Goal: Transaction & Acquisition: Purchase product/service

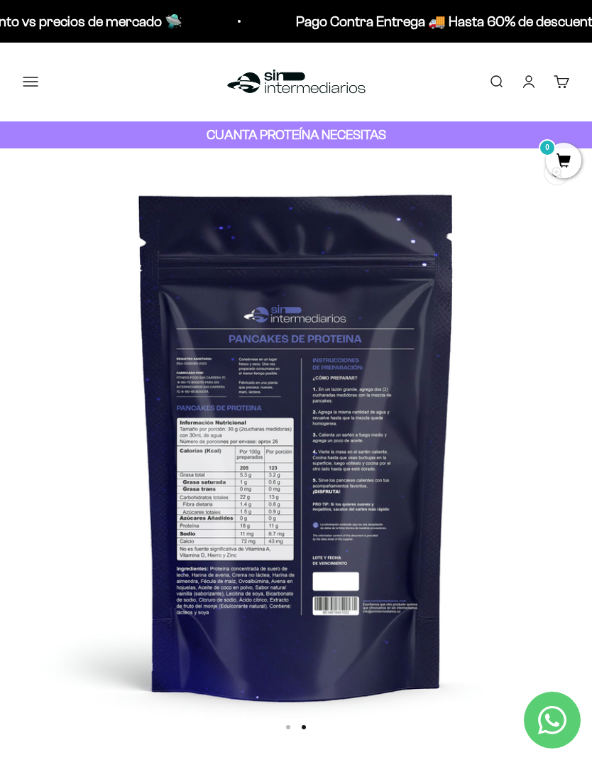
scroll to position [0, 594]
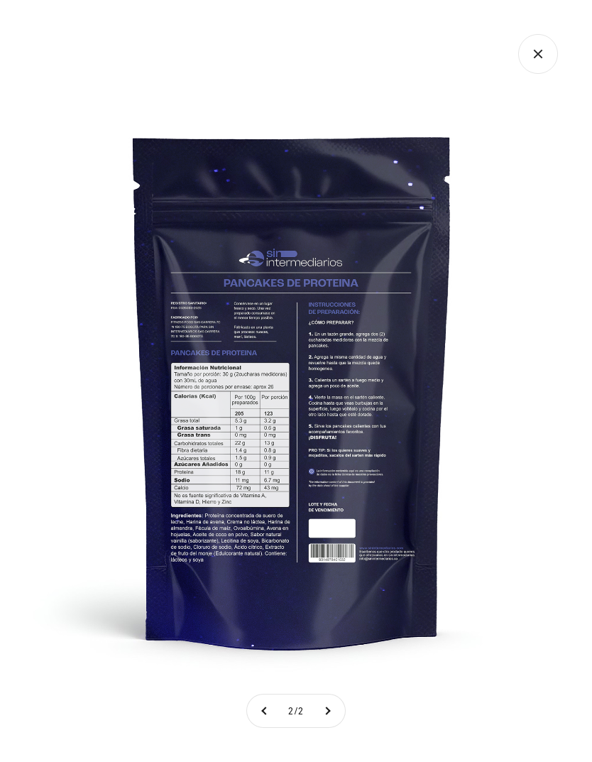
click at [533, 48] on icon "Cerrar galería" at bounding box center [538, 54] width 40 height 40
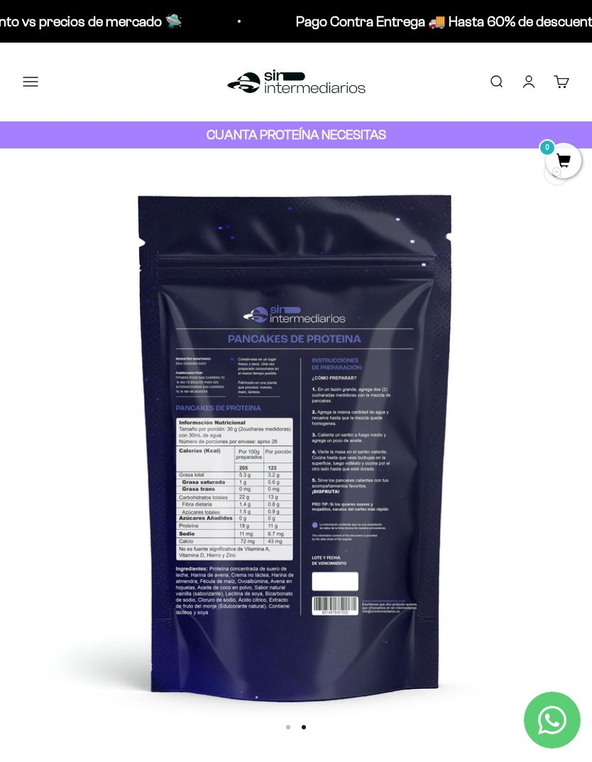
click at [26, 82] on button "Menú" at bounding box center [31, 82] width 16 height 16
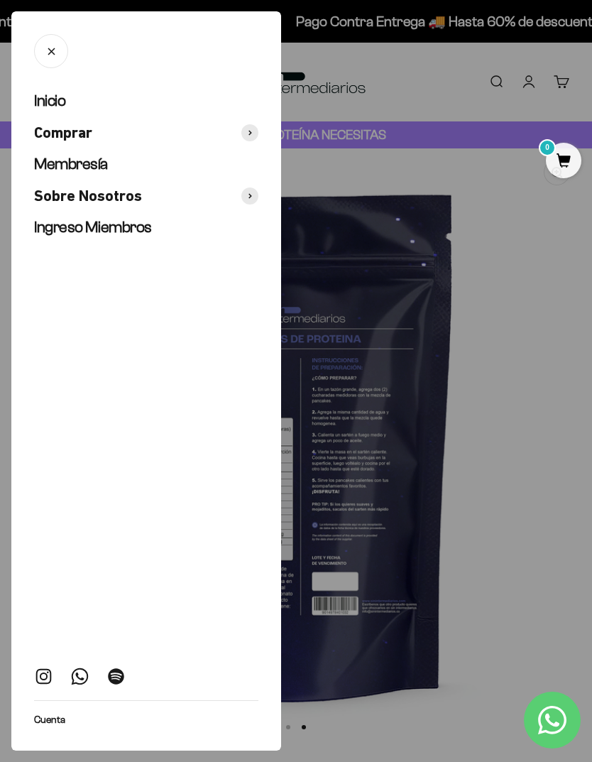
click at [529, 284] on div at bounding box center [296, 381] width 592 height 762
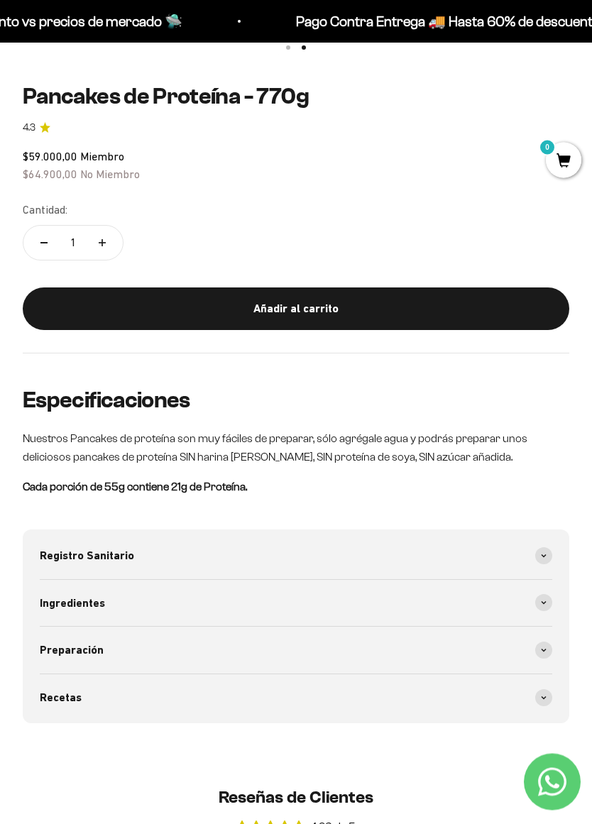
scroll to position [680, 0]
click at [524, 302] on div "Añadir al carrito" at bounding box center [296, 309] width 490 height 18
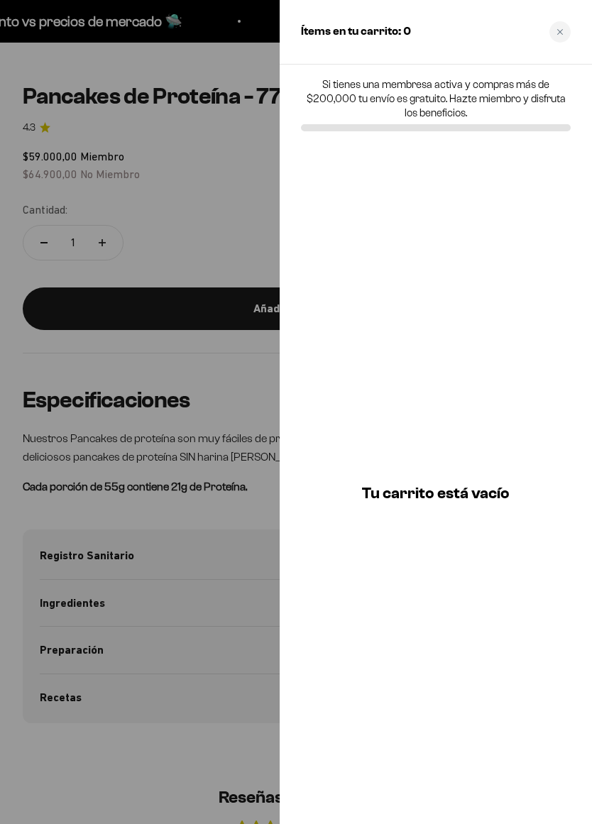
scroll to position [0, 0]
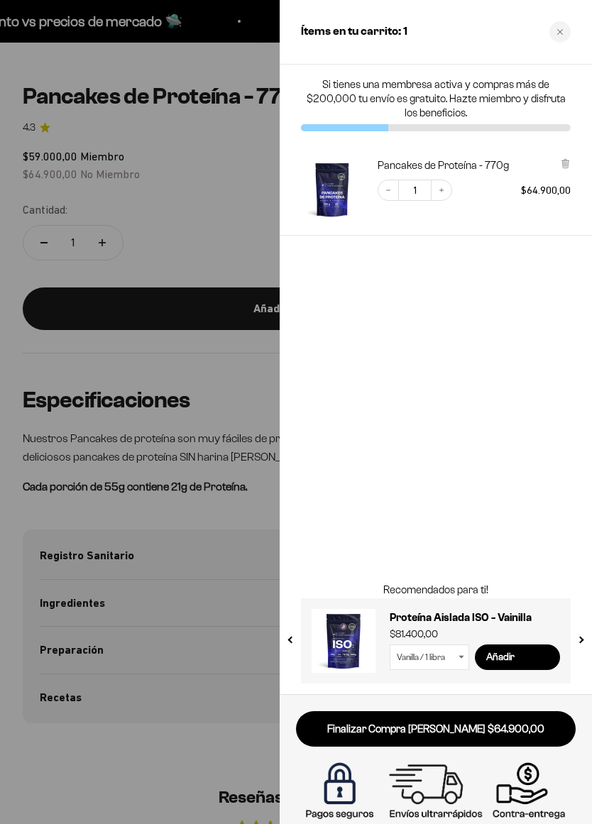
click at [561, 22] on div "Close cart" at bounding box center [560, 31] width 21 height 21
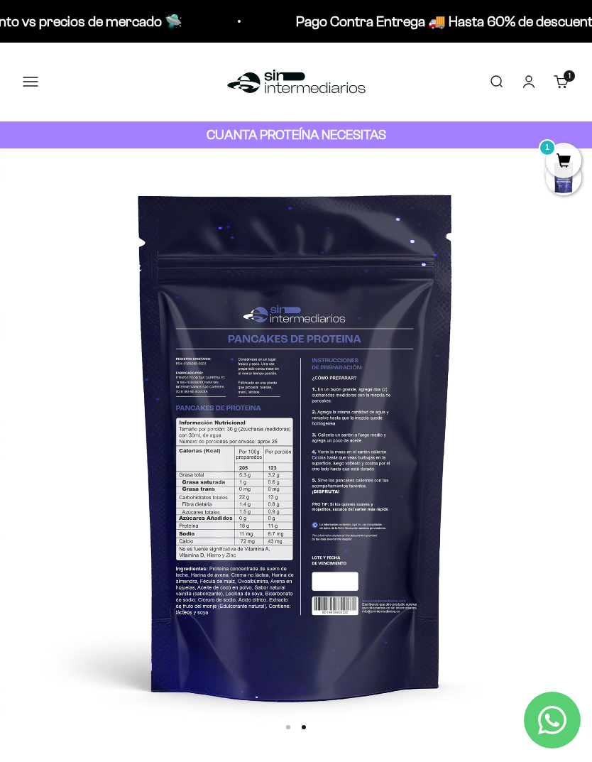
click at [33, 87] on button "Menú" at bounding box center [31, 82] width 16 height 16
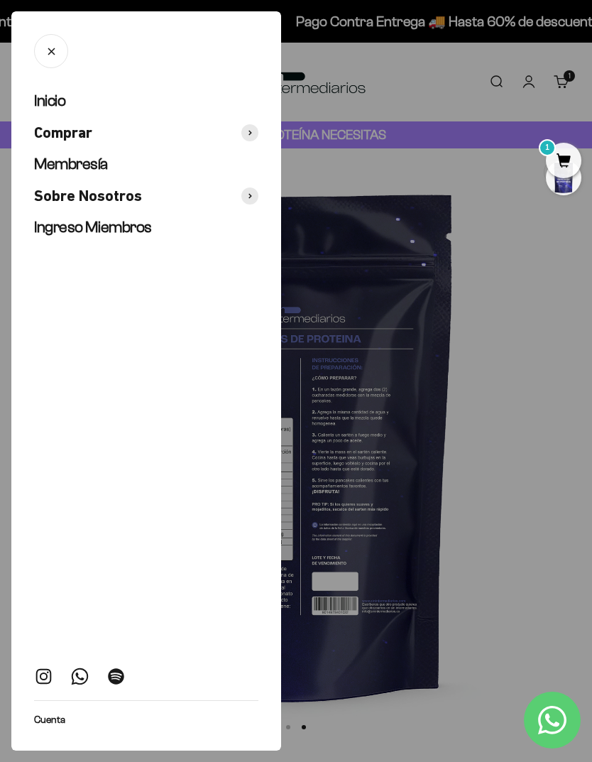
click at [40, 116] on ul "Inicio Comprar Membresía Sobre Nosotros Ingreso Miembros" at bounding box center [146, 164] width 224 height 147
click at [50, 107] on span "Inicio" at bounding box center [49, 101] width 31 height 18
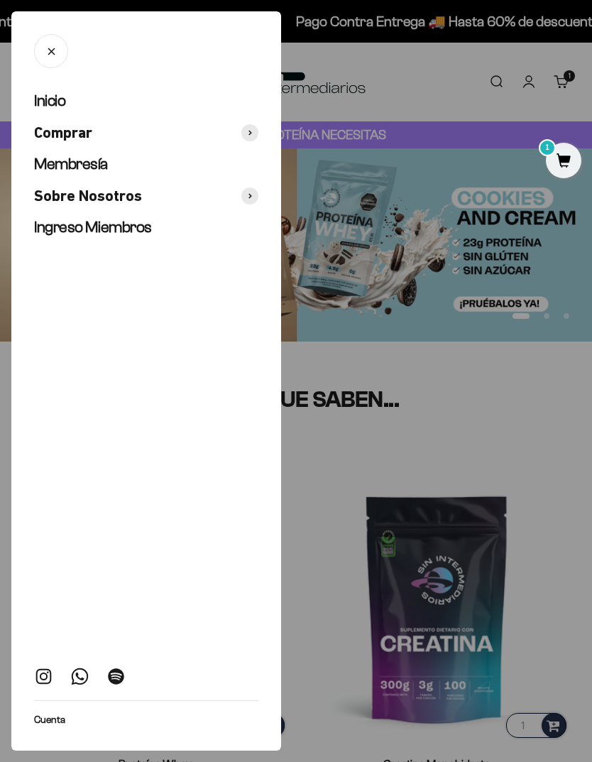
click at [43, 136] on span "Comprar" at bounding box center [63, 133] width 58 height 21
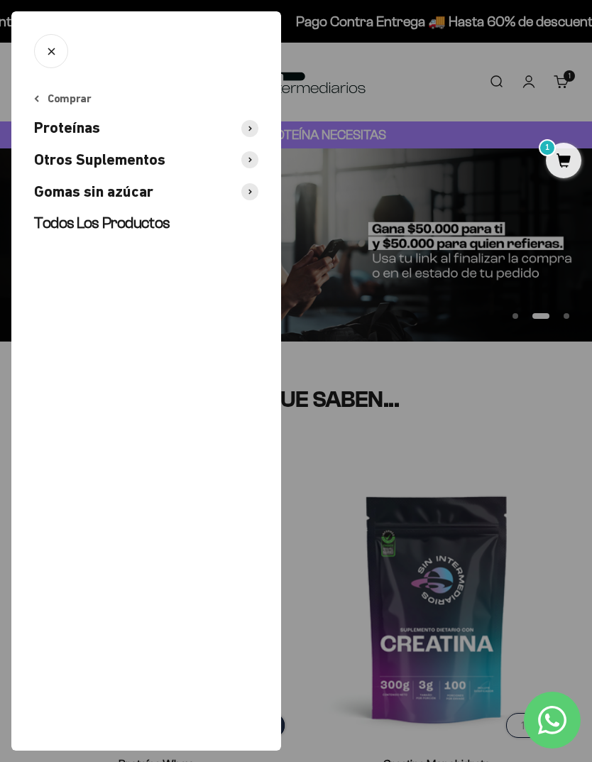
click at [56, 230] on link "Todos Los Productos" at bounding box center [146, 223] width 224 height 21
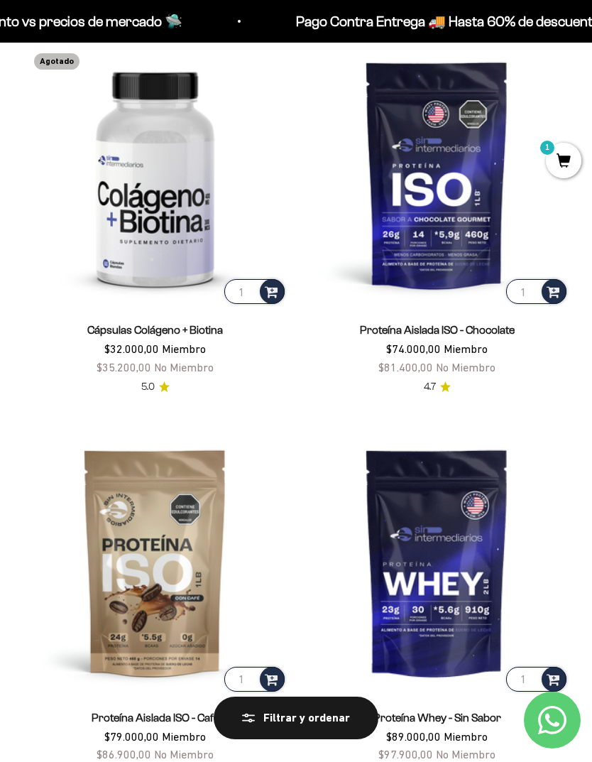
scroll to position [3680, 0]
click at [433, 535] on img at bounding box center [437, 562] width 265 height 265
click at [444, 190] on img at bounding box center [437, 174] width 265 height 265
click at [452, 524] on img at bounding box center [437, 562] width 265 height 265
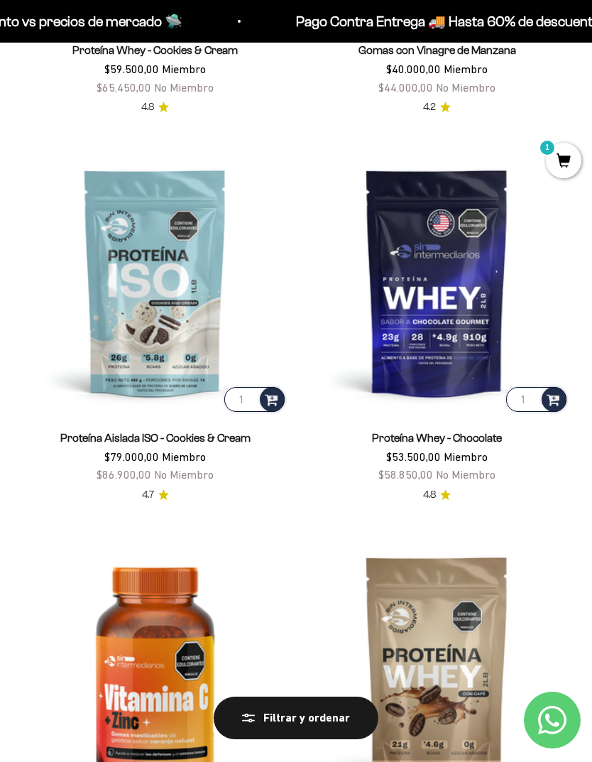
scroll to position [2797, 0]
click at [122, 249] on img at bounding box center [155, 283] width 265 height 265
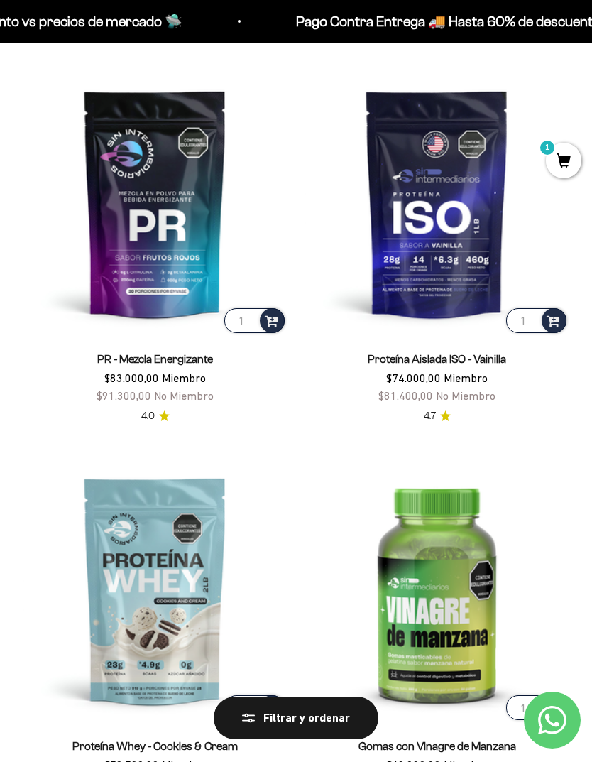
scroll to position [2100, 0]
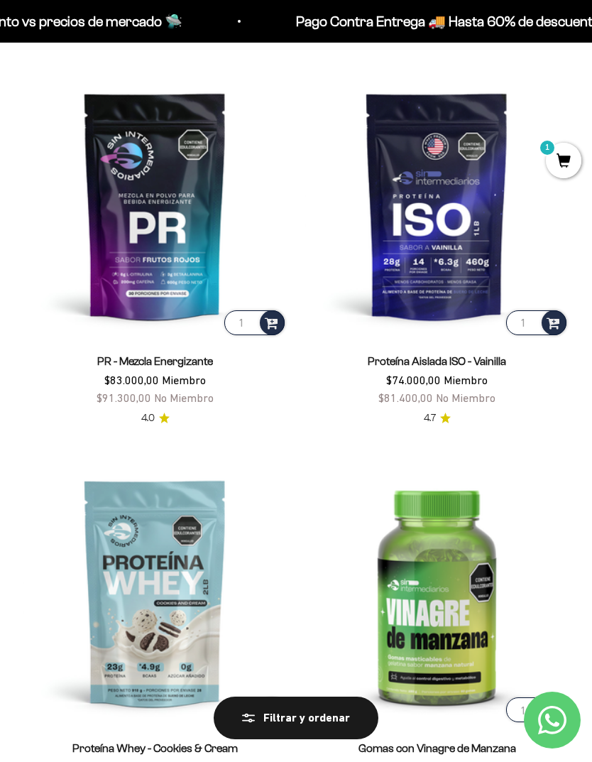
click at [457, 240] on img at bounding box center [437, 205] width 265 height 265
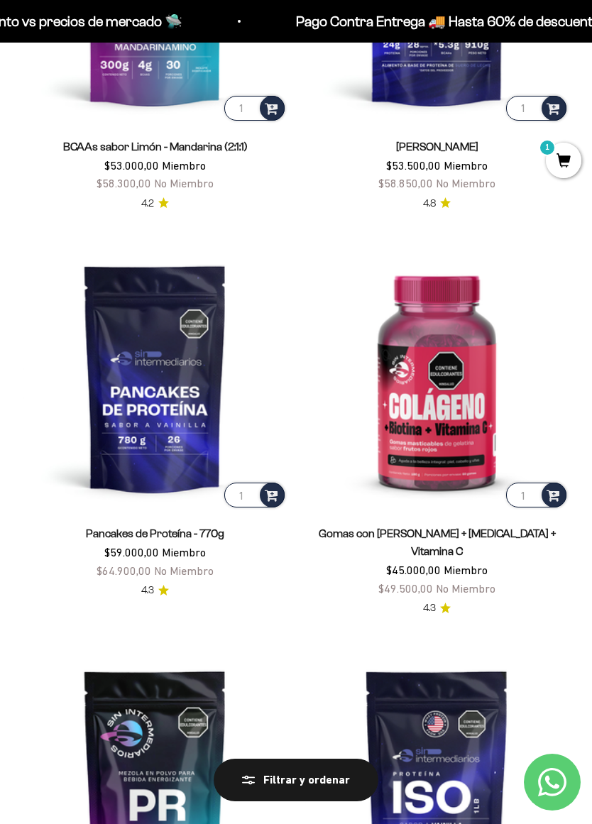
scroll to position [1596, 0]
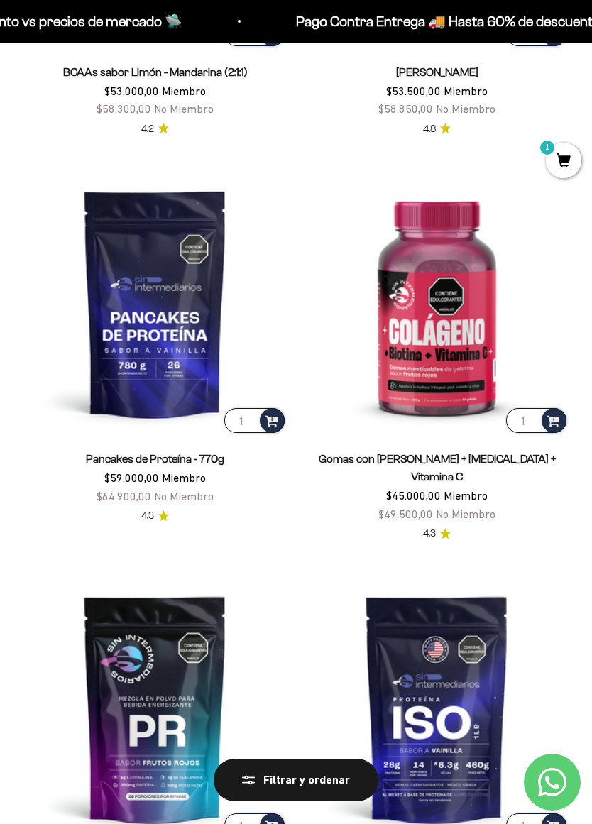
click at [136, 276] on img at bounding box center [155, 303] width 265 height 265
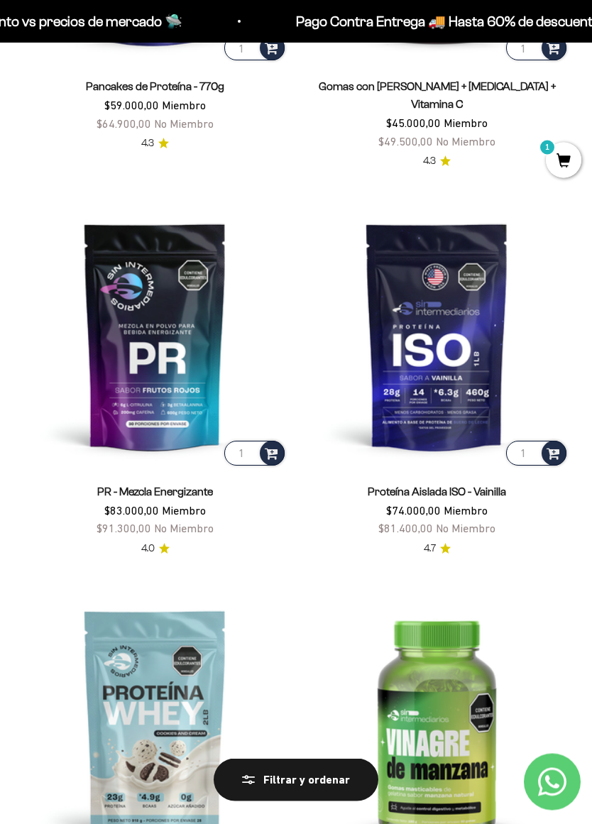
scroll to position [1969, 0]
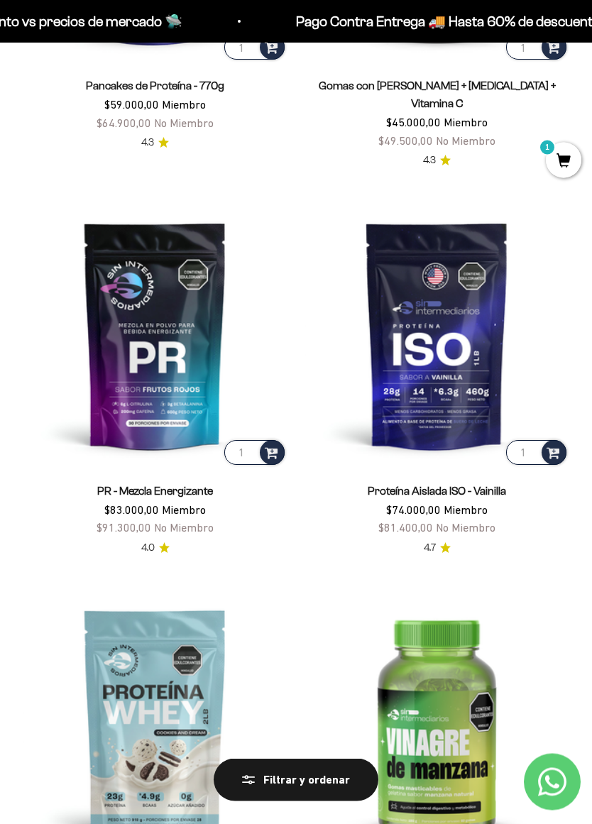
click at [467, 387] on img at bounding box center [437, 336] width 265 height 265
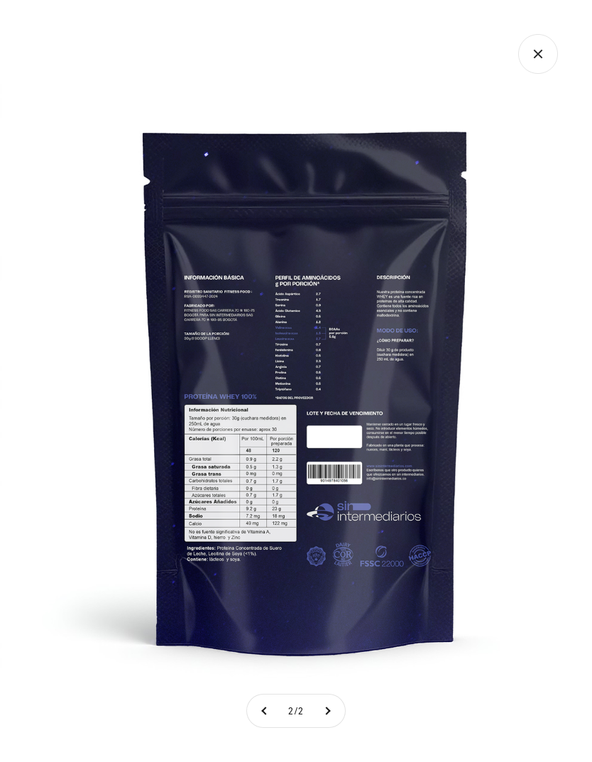
click at [539, 43] on icon "Cerrar galería" at bounding box center [538, 54] width 40 height 40
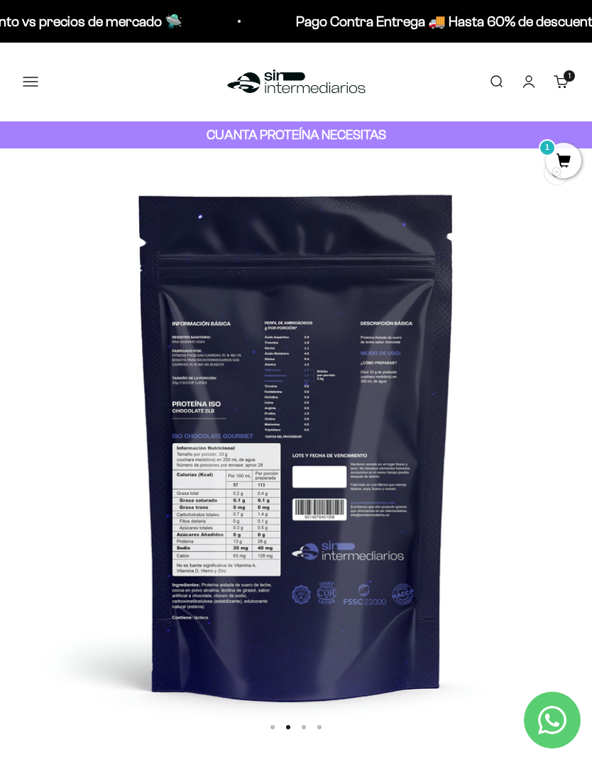
scroll to position [0, 594]
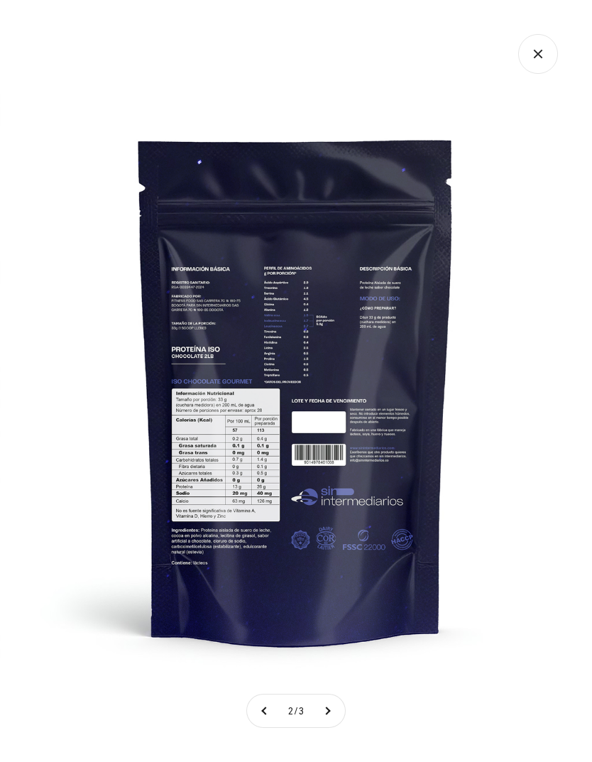
click at [548, 61] on icon "Cerrar galería" at bounding box center [538, 54] width 40 height 40
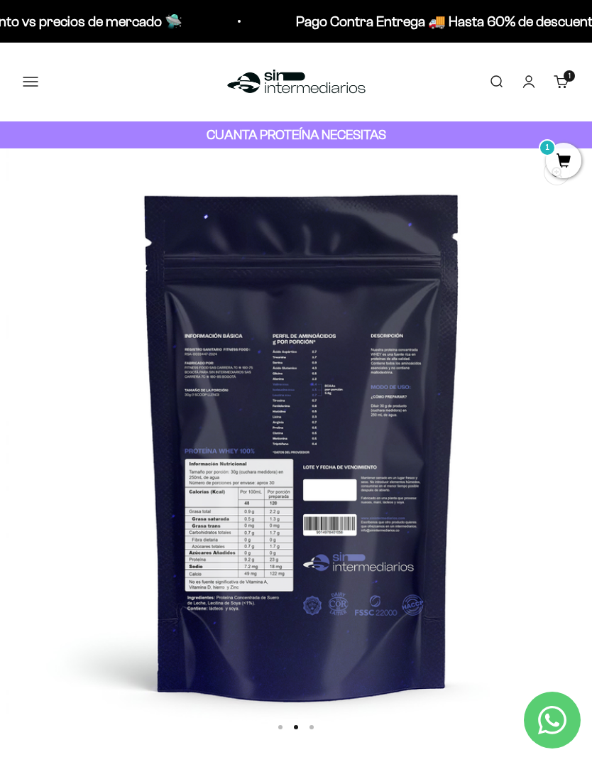
scroll to position [0, 594]
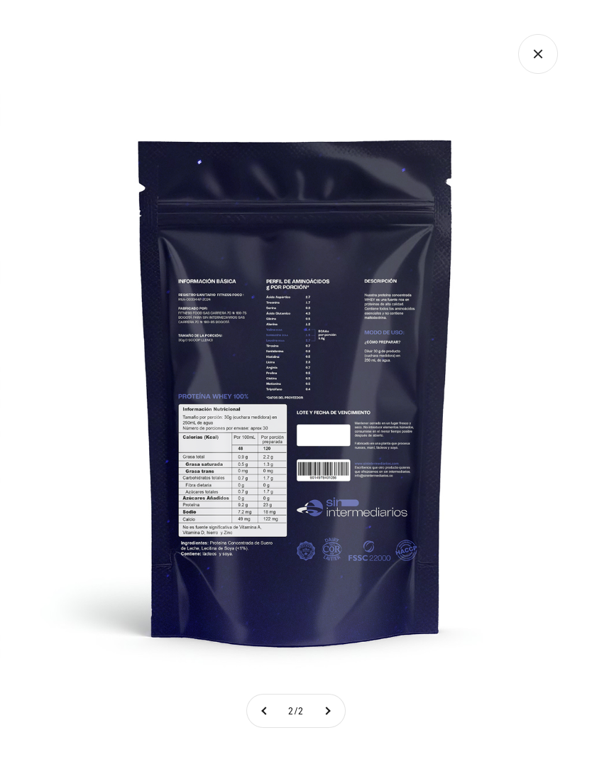
click at [523, 65] on icon "Cerrar galería" at bounding box center [538, 54] width 39 height 39
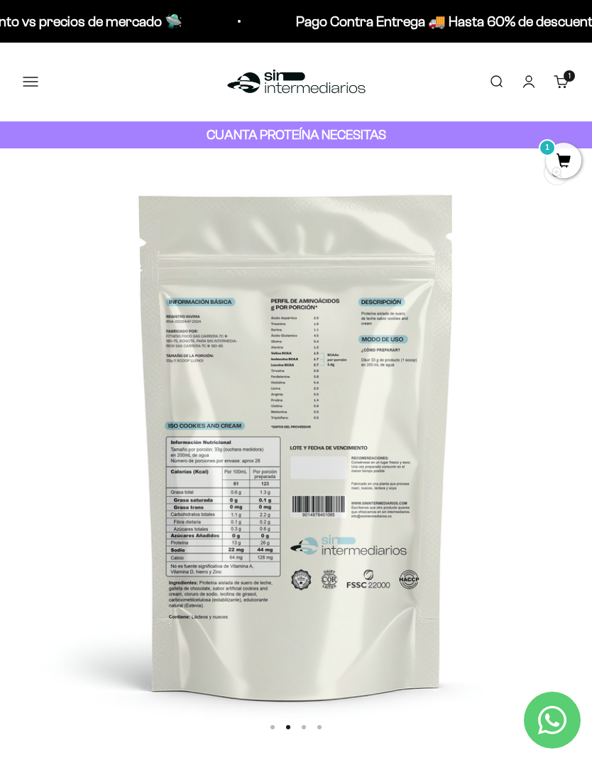
scroll to position [0, 594]
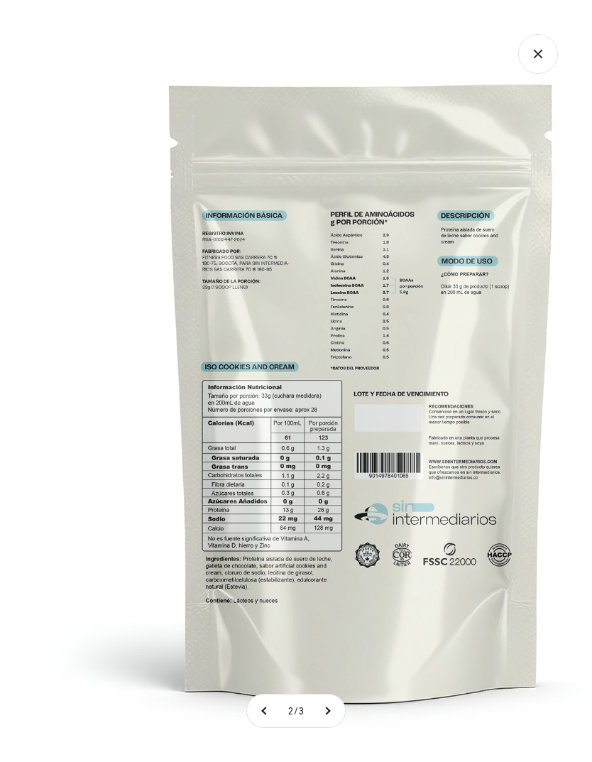
click at [543, 43] on icon "Cerrar galería" at bounding box center [538, 54] width 40 height 40
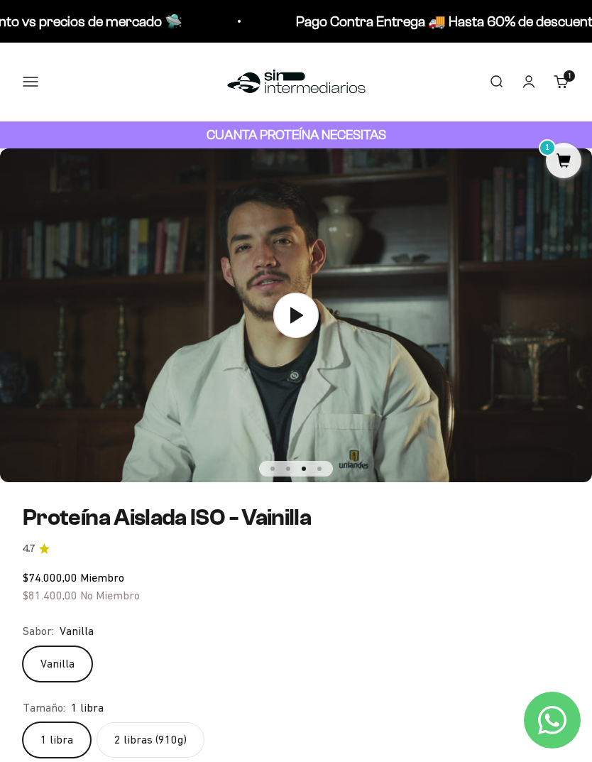
scroll to position [0, 1187]
click at [307, 327] on icon at bounding box center [295, 315] width 45 height 45
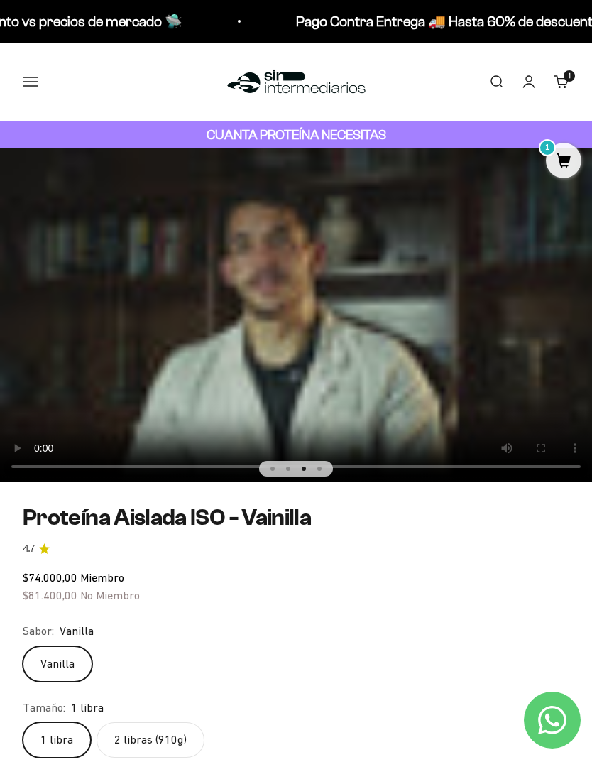
scroll to position [0, 0]
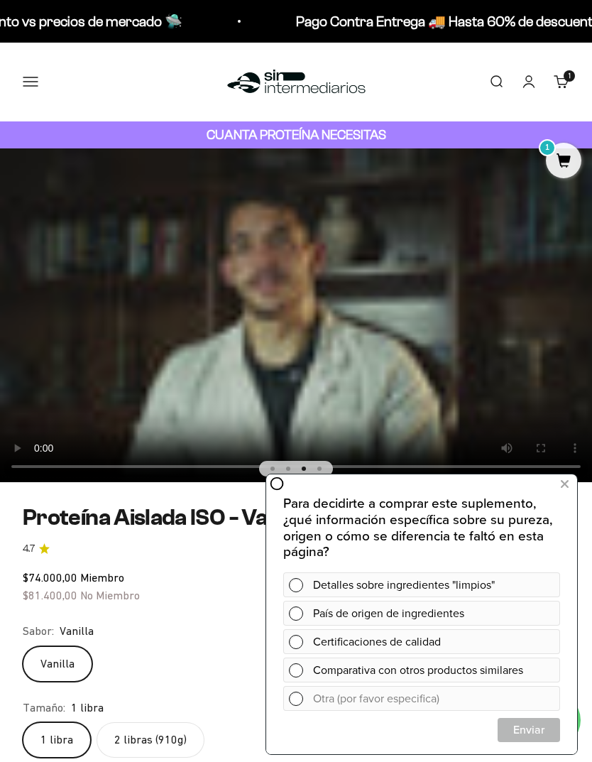
click at [569, 478] on button at bounding box center [565, 484] width 26 height 23
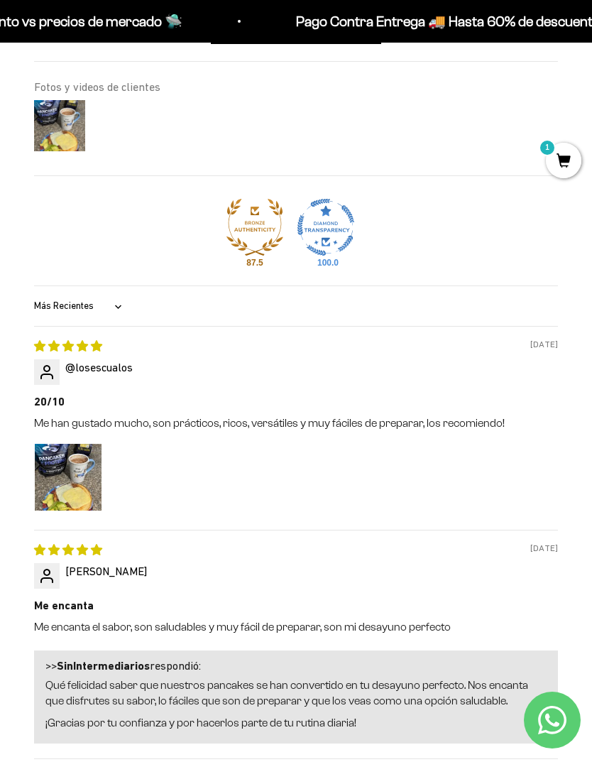
click at [68, 463] on img "Link to user picture 1" at bounding box center [68, 477] width 67 height 67
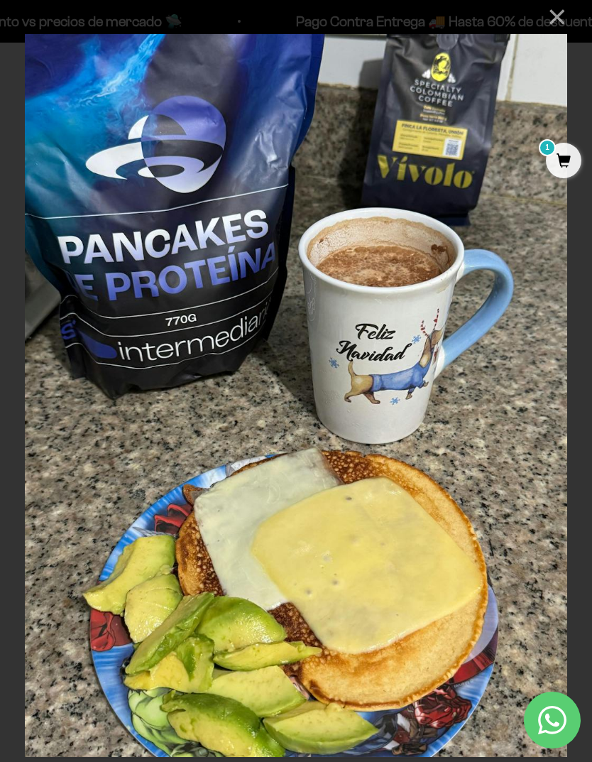
click at [557, 18] on button "×" at bounding box center [550, 17] width 34 height 34
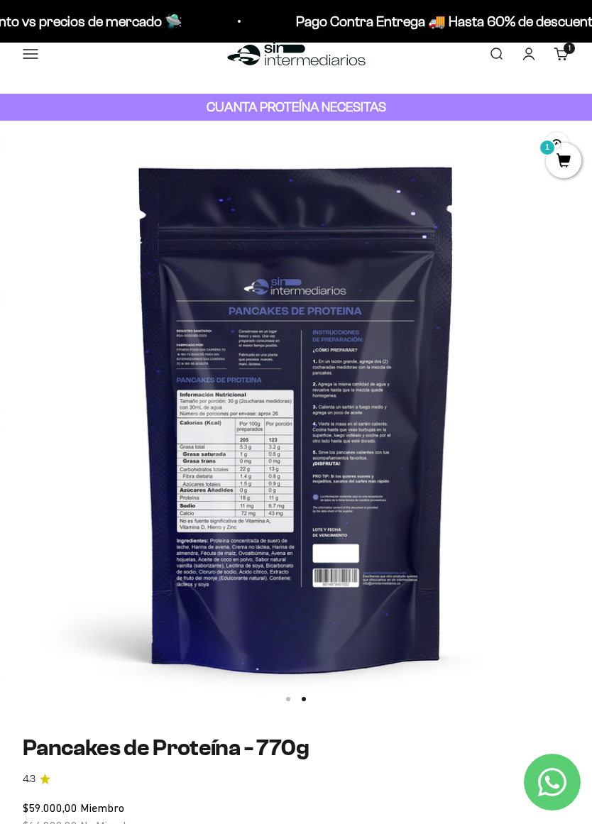
scroll to position [0, 594]
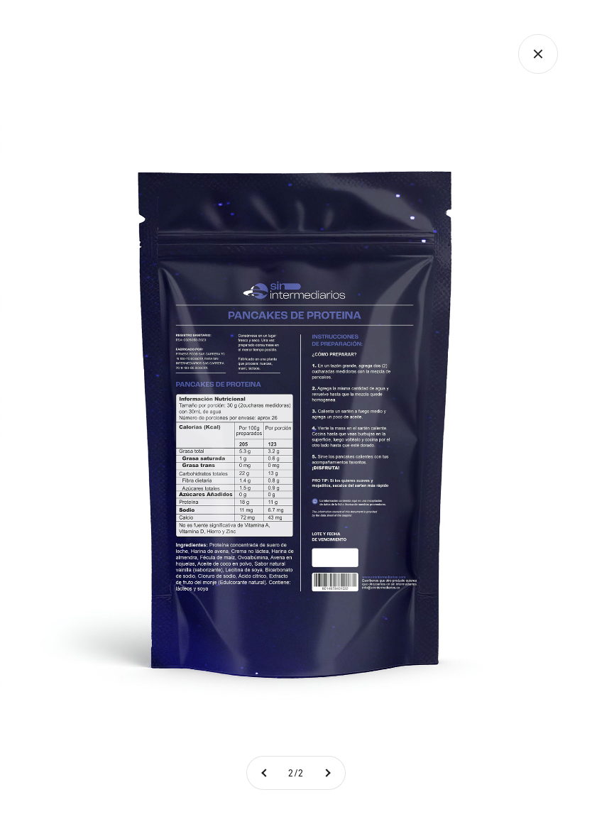
click at [525, 68] on icon "Cerrar galería" at bounding box center [538, 54] width 39 height 39
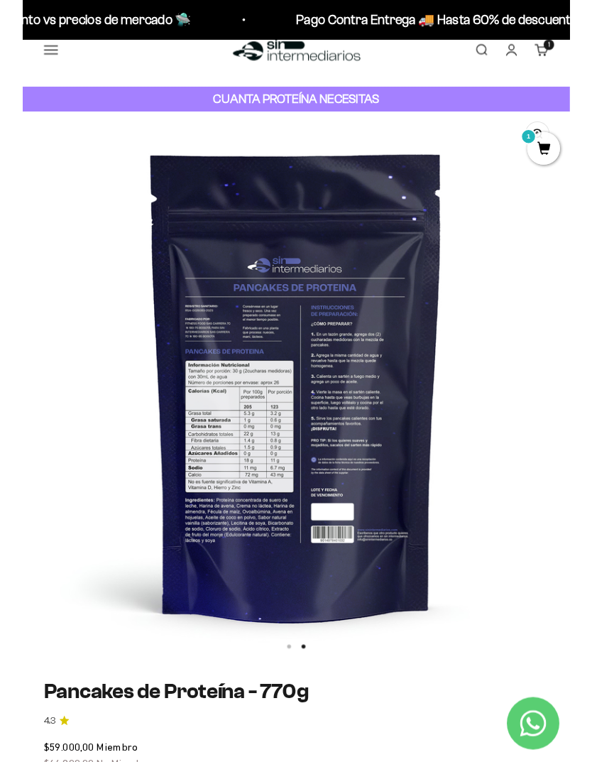
scroll to position [0, 0]
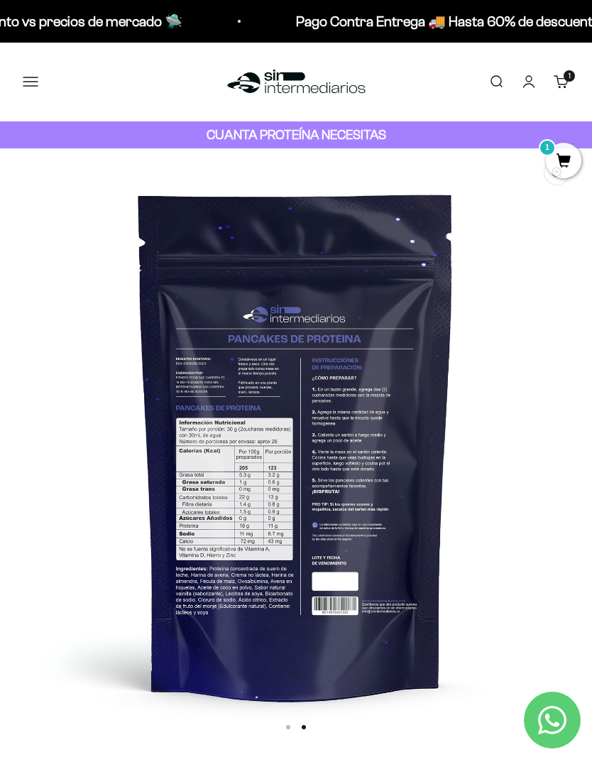
click at [33, 86] on button "Menú" at bounding box center [31, 82] width 16 height 16
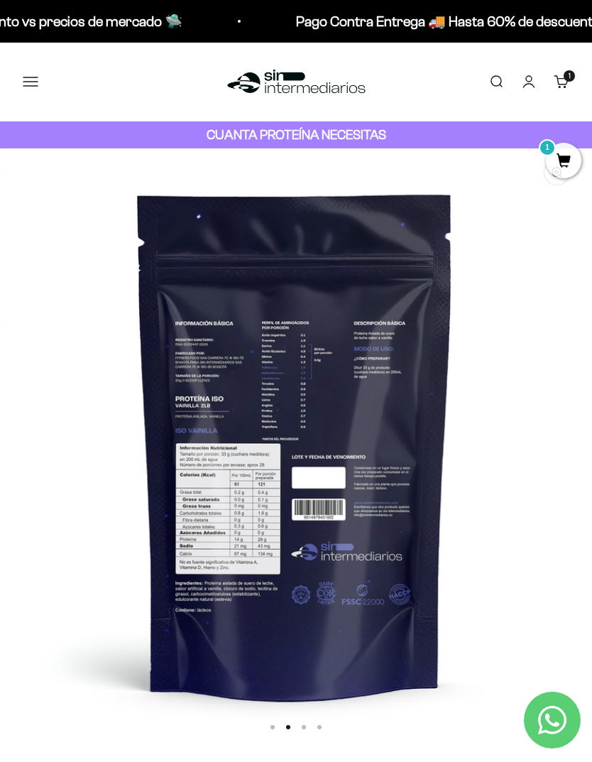
scroll to position [0, 594]
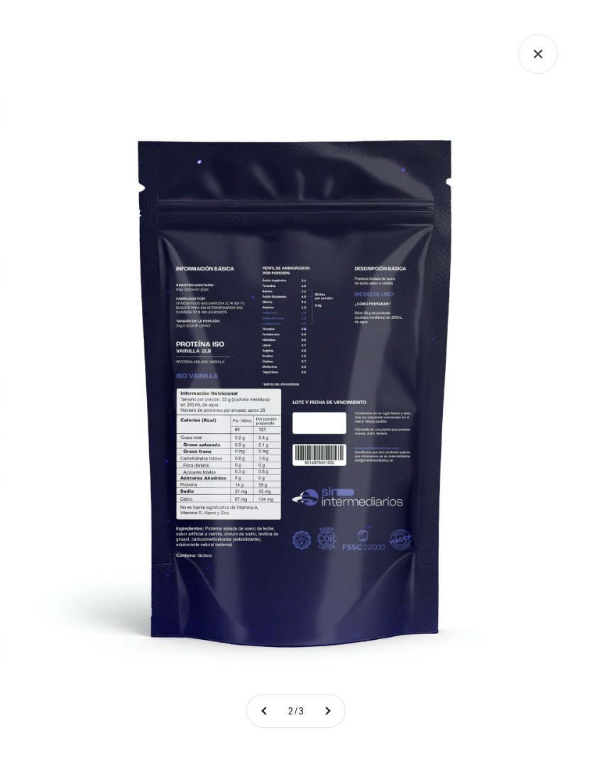
click at [520, 72] on icon "Cerrar galería" at bounding box center [538, 54] width 40 height 40
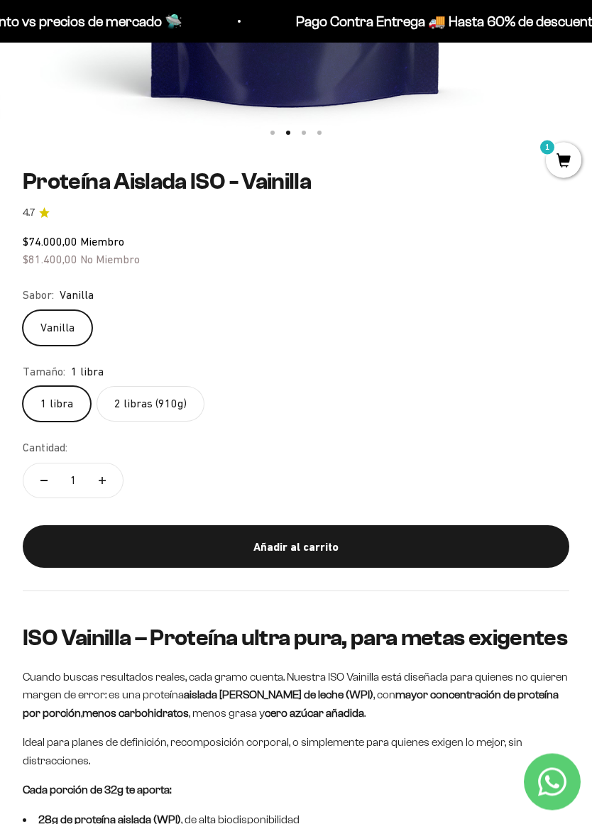
scroll to position [594, 0]
click at [126, 394] on label "2 libras (910g)" at bounding box center [151, 404] width 108 height 36
click at [23, 386] on input "2 libras (910g)" at bounding box center [22, 386] width 1 height 1
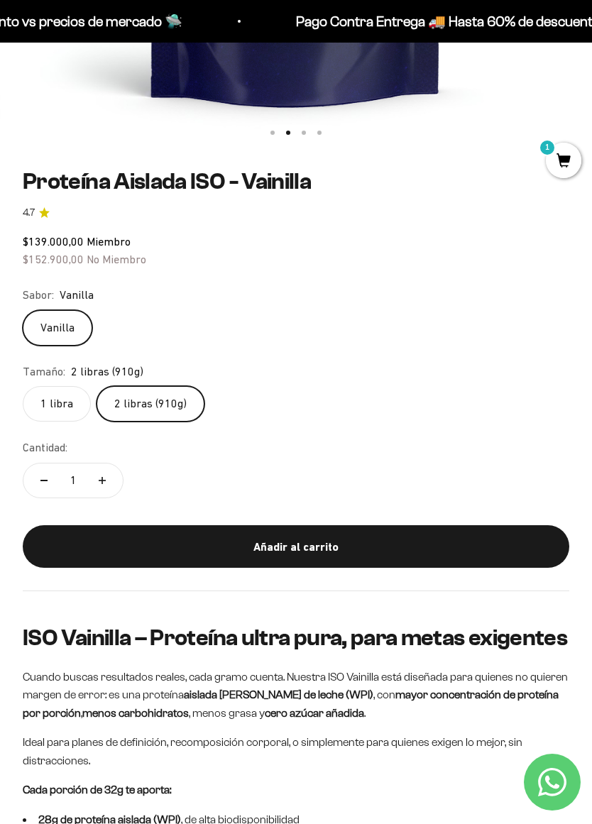
click at [57, 394] on label "1 libra" at bounding box center [57, 404] width 68 height 36
click at [23, 386] on input "1 libra" at bounding box center [22, 386] width 1 height 1
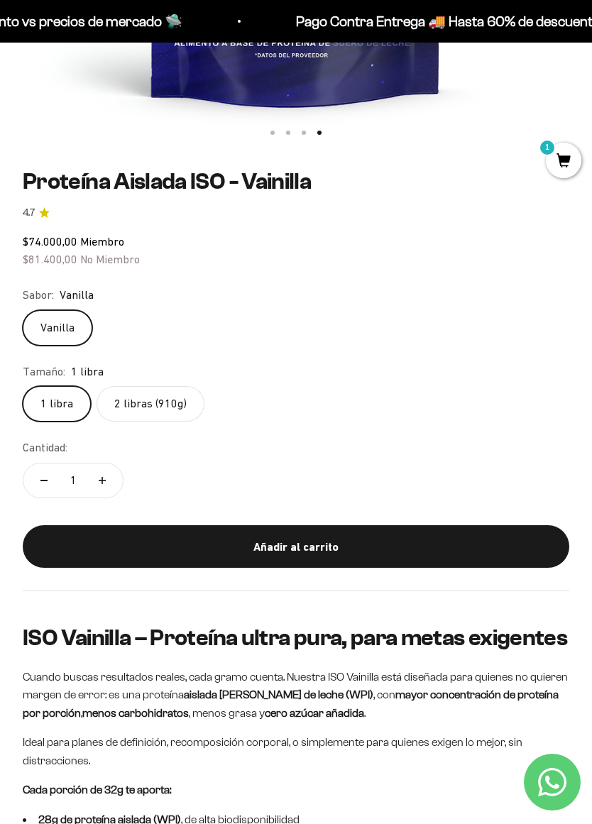
click at [463, 557] on button "Añadir al carrito" at bounding box center [296, 546] width 547 height 43
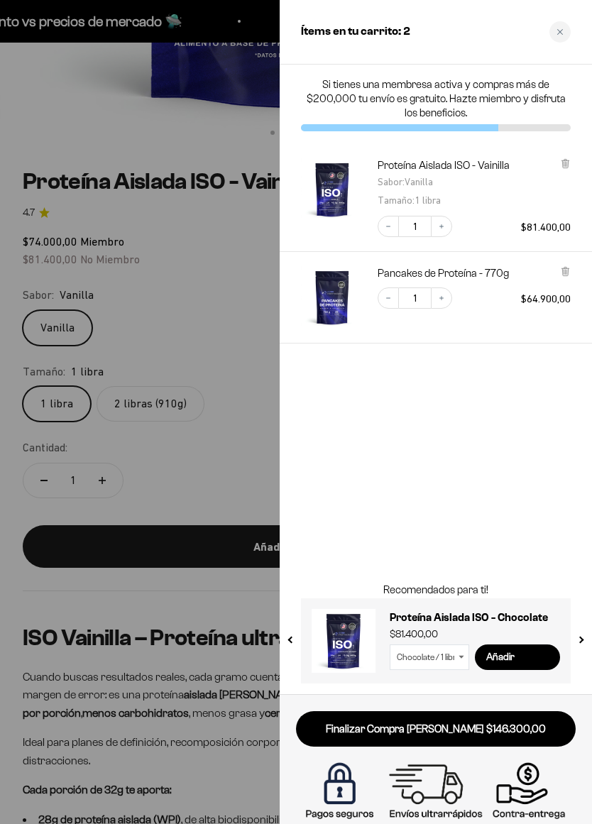
click at [558, 41] on div "Close cart" at bounding box center [560, 31] width 21 height 21
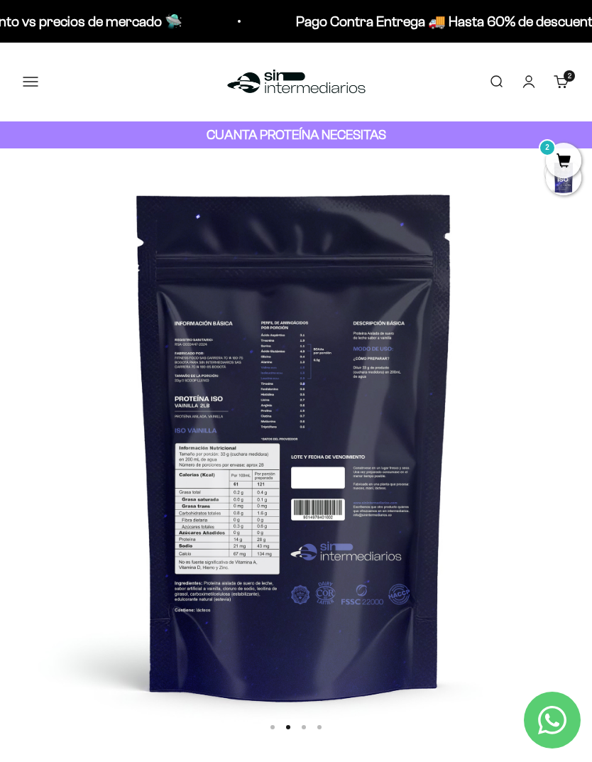
scroll to position [0, 594]
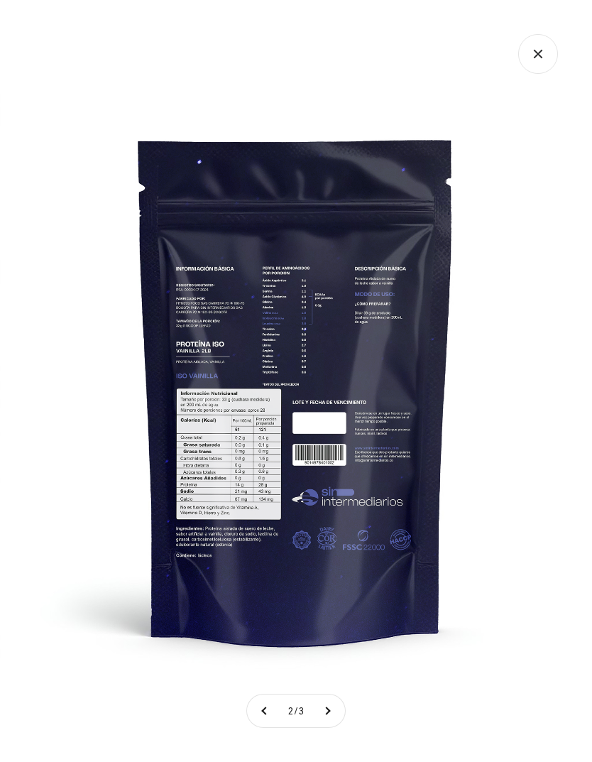
click at [547, 54] on icon "Cerrar galería" at bounding box center [538, 54] width 40 height 40
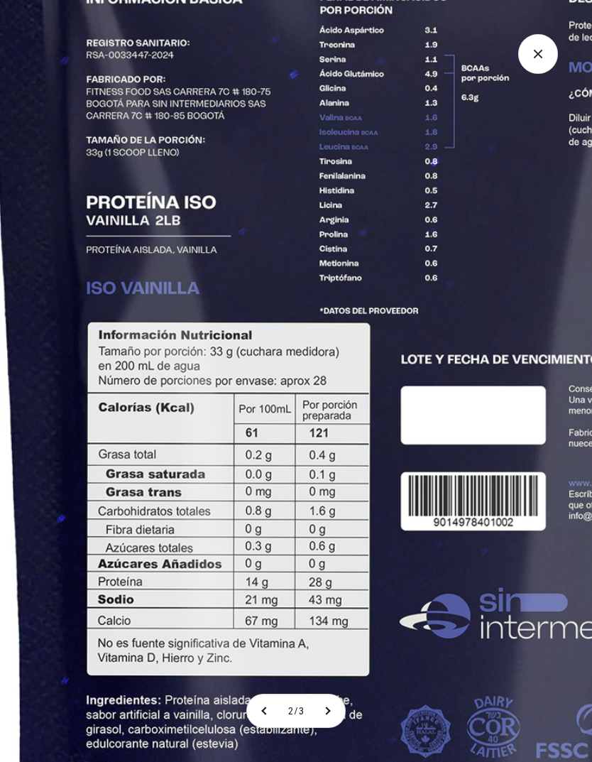
click at [403, 427] on img at bounding box center [410, 326] width 1600 height 1600
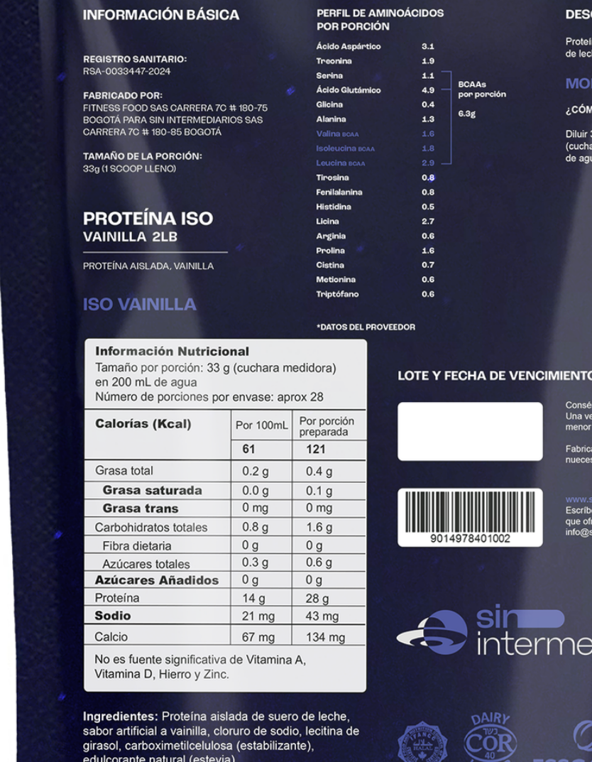
click at [483, 233] on img at bounding box center [407, 342] width 1600 height 1600
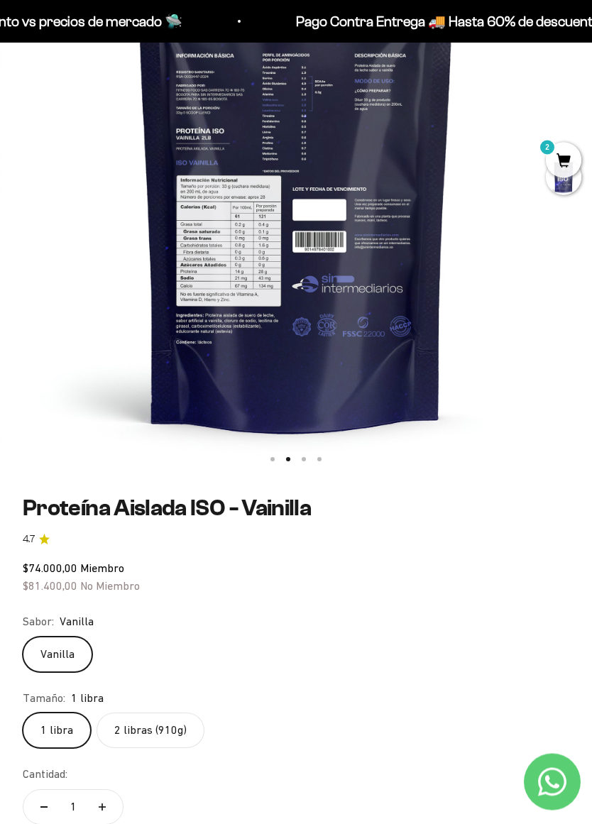
scroll to position [270, 0]
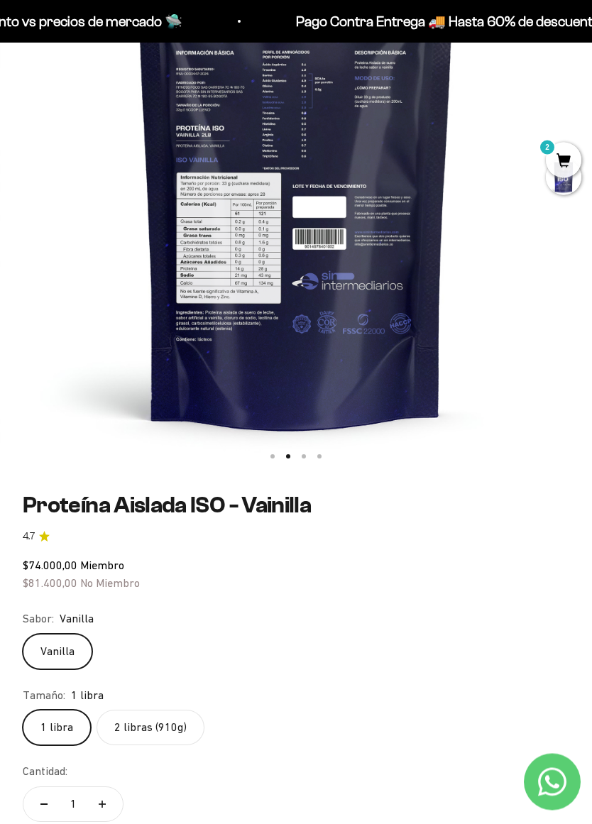
click at [156, 724] on label "2 libras (910g)" at bounding box center [151, 729] width 108 height 36
click at [23, 711] on input "2 libras (910g)" at bounding box center [22, 710] width 1 height 1
click at [58, 727] on label "1 libra" at bounding box center [57, 728] width 68 height 36
click at [23, 710] on input "1 libra" at bounding box center [22, 709] width 1 height 1
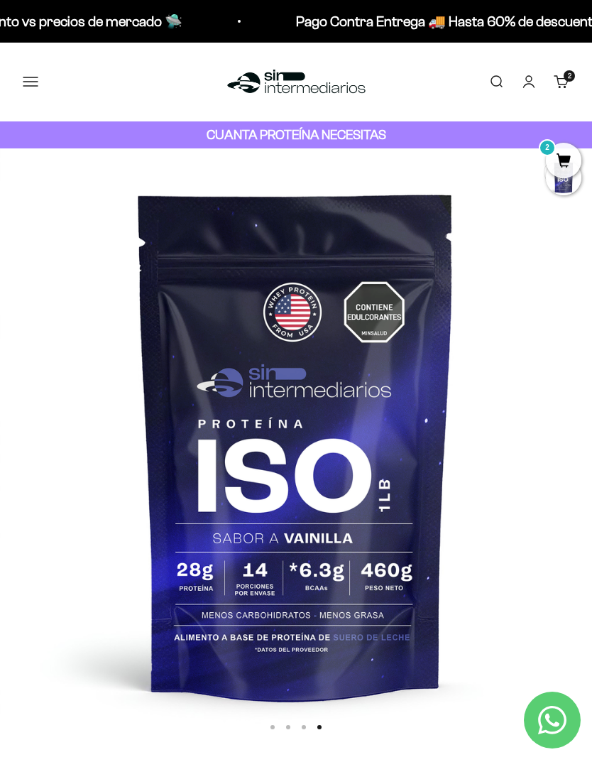
click at [567, 81] on cart-count "2" at bounding box center [569, 75] width 11 height 11
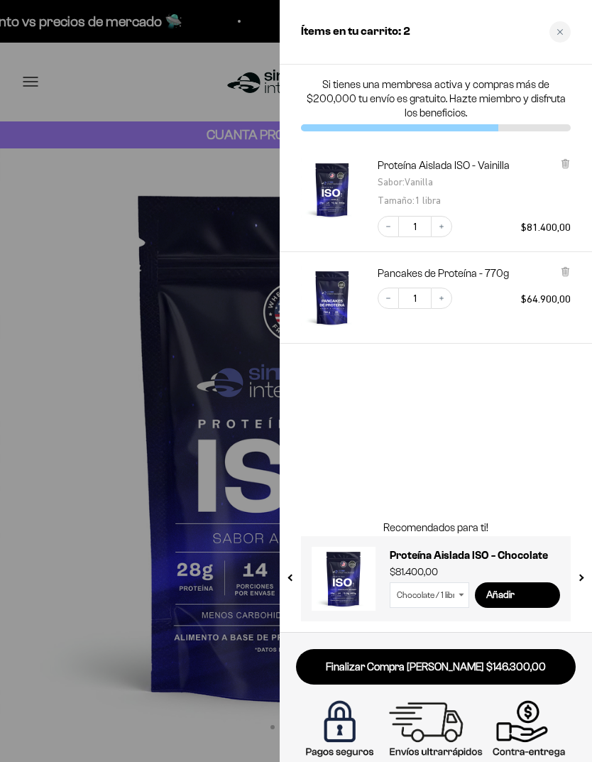
click at [222, 471] on div at bounding box center [296, 381] width 592 height 762
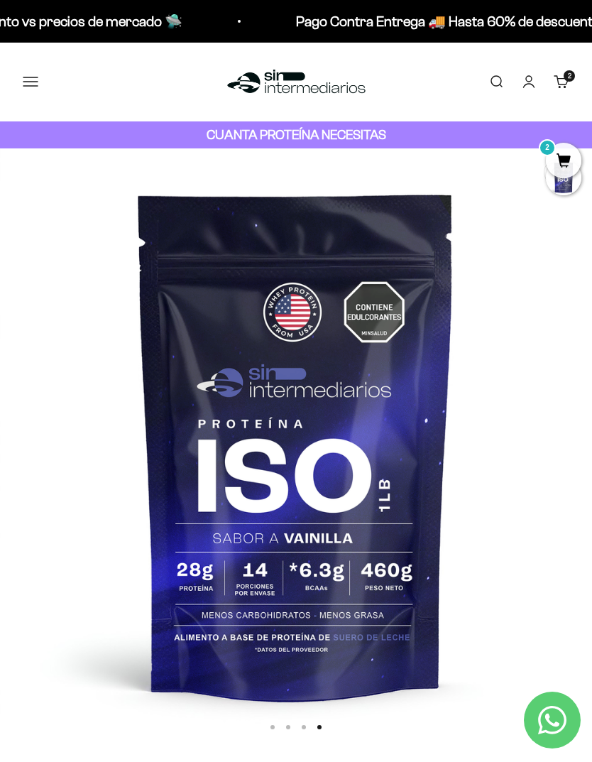
click at [38, 82] on button "Menú" at bounding box center [31, 82] width 16 height 16
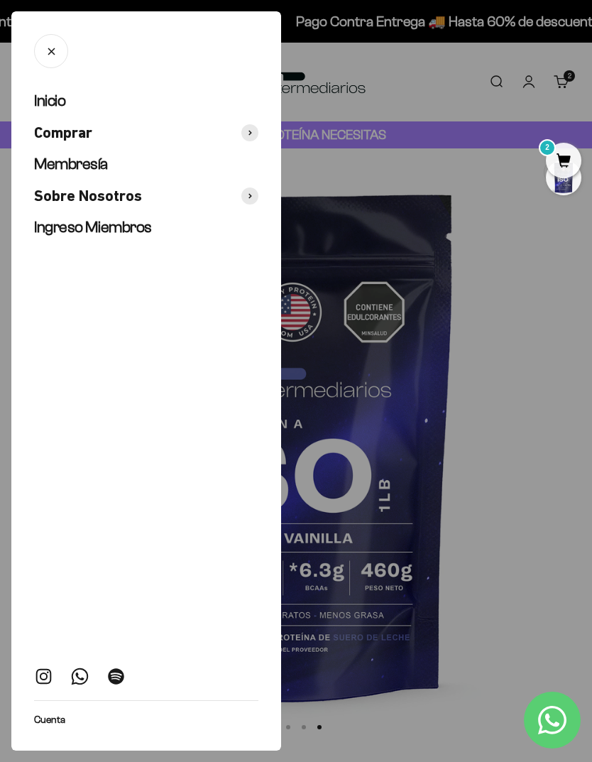
click at [412, 251] on div at bounding box center [296, 381] width 592 height 762
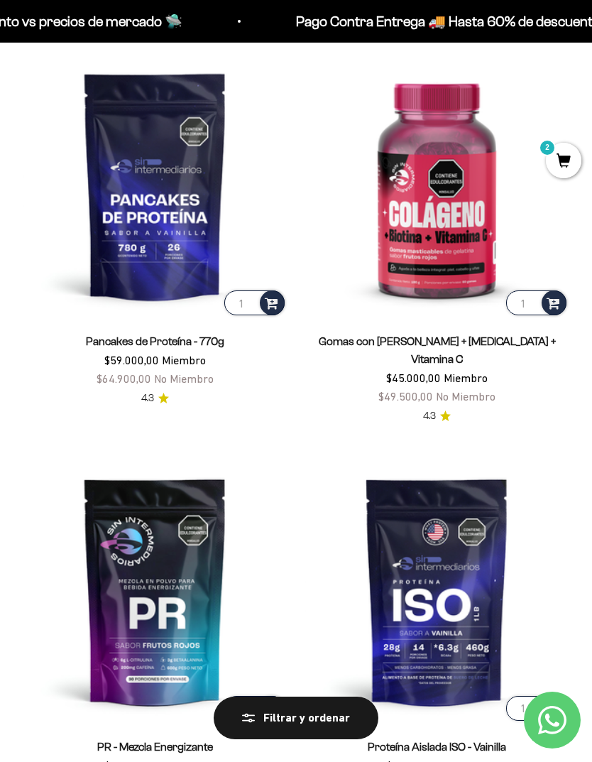
scroll to position [1712, 0]
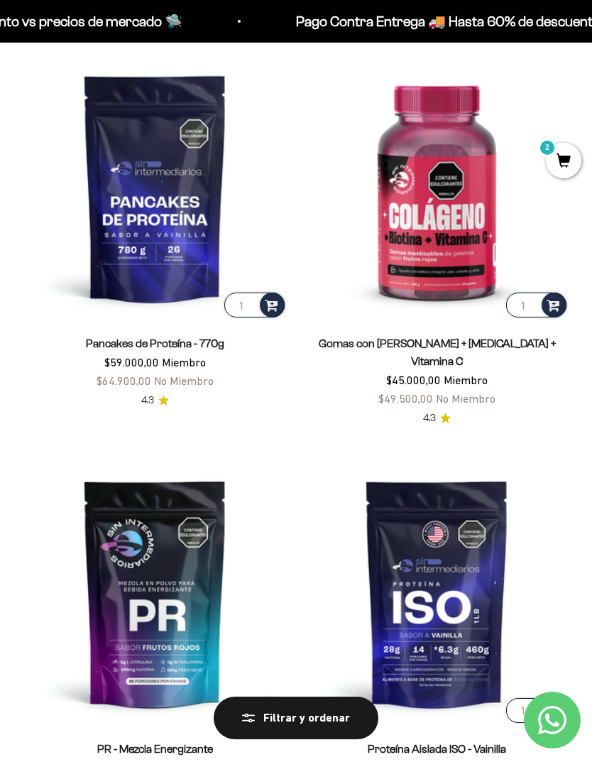
click at [138, 236] on img at bounding box center [155, 187] width 265 height 265
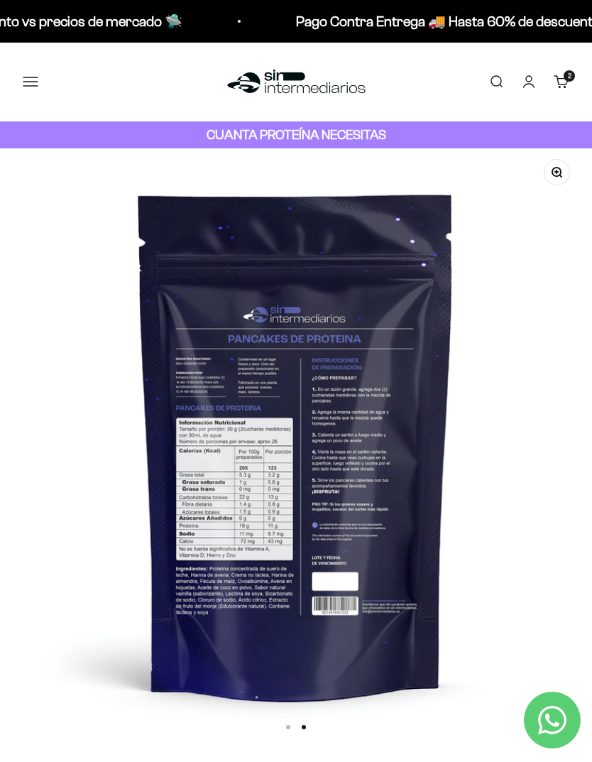
scroll to position [0, 594]
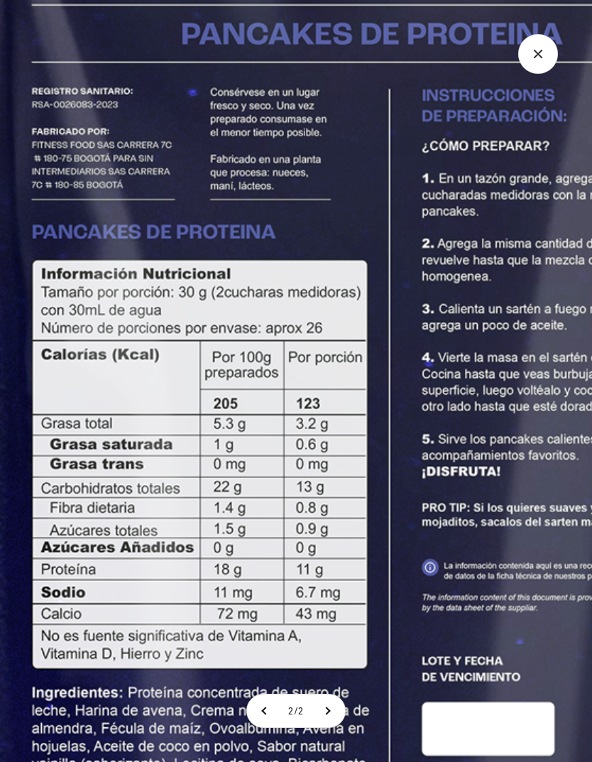
click at [474, 262] on img at bounding box center [376, 336] width 1697 height 1697
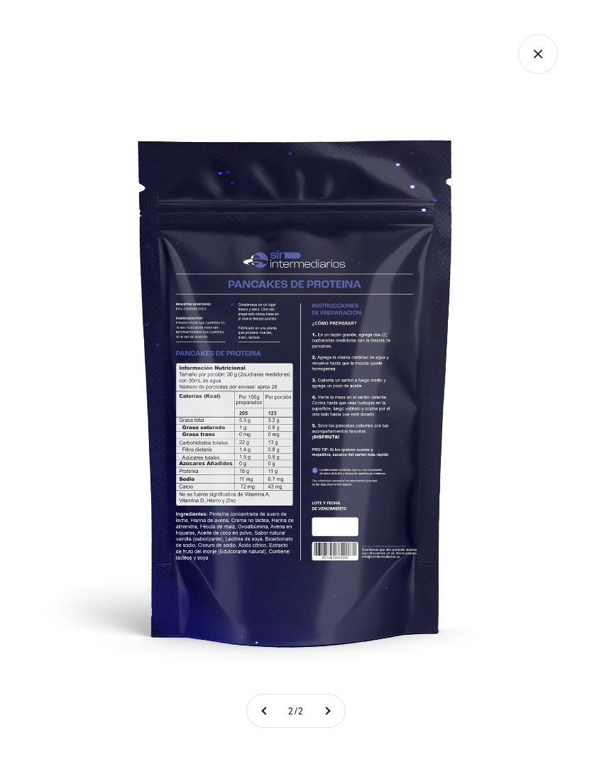
click at [542, 43] on icon "Cerrar galería" at bounding box center [538, 54] width 40 height 40
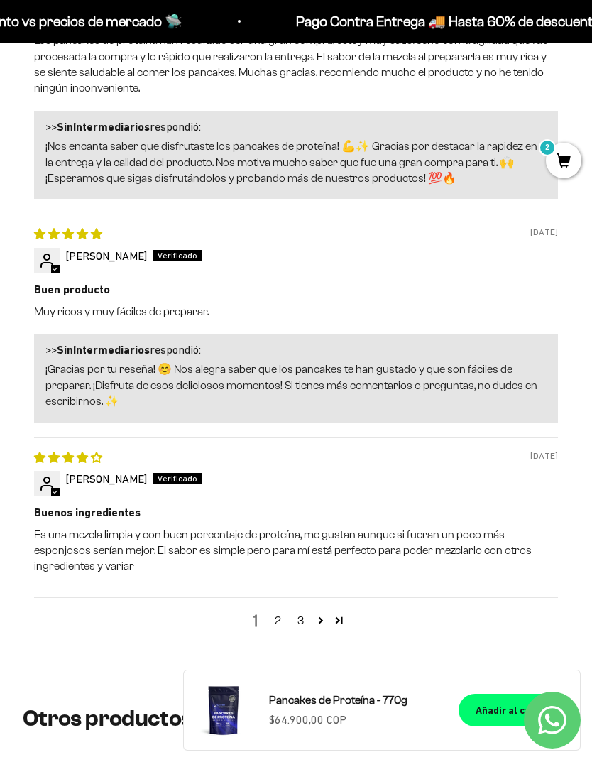
scroll to position [2402, 0]
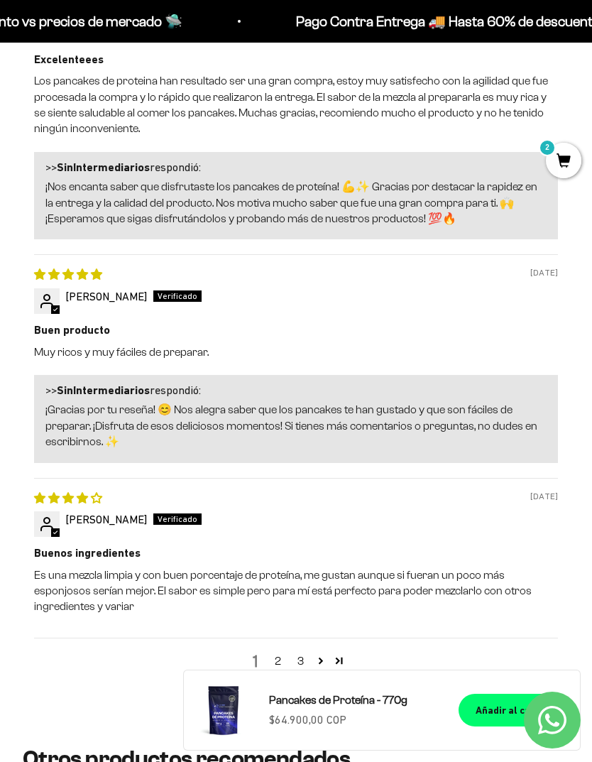
click at [310, 653] on link "3" at bounding box center [300, 661] width 23 height 17
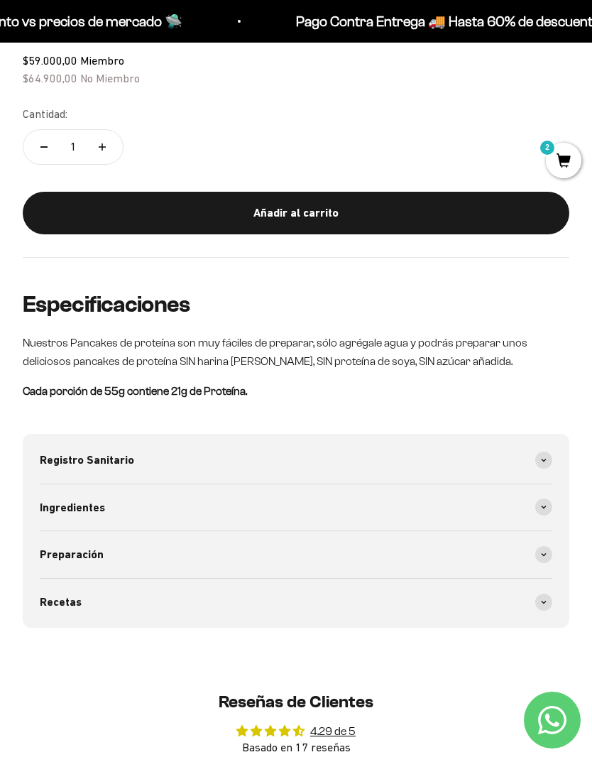
scroll to position [773, 0]
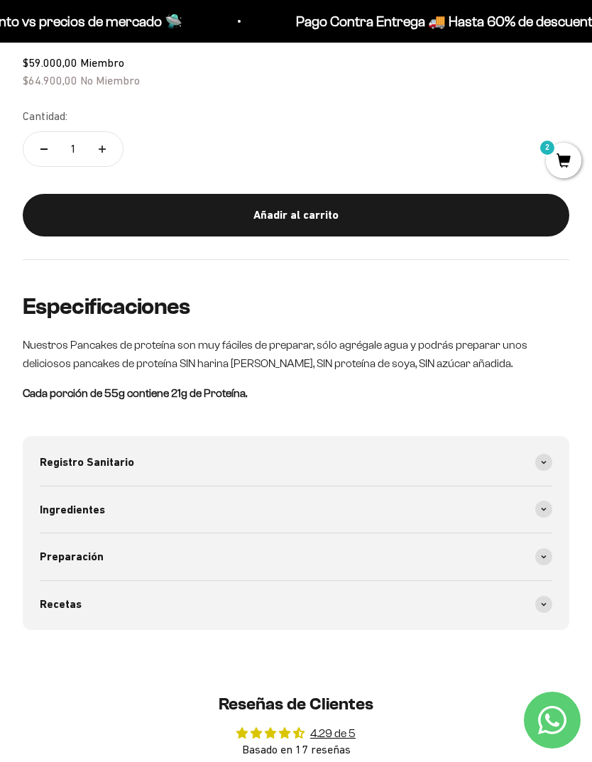
click at [546, 460] on icon at bounding box center [544, 462] width 6 height 4
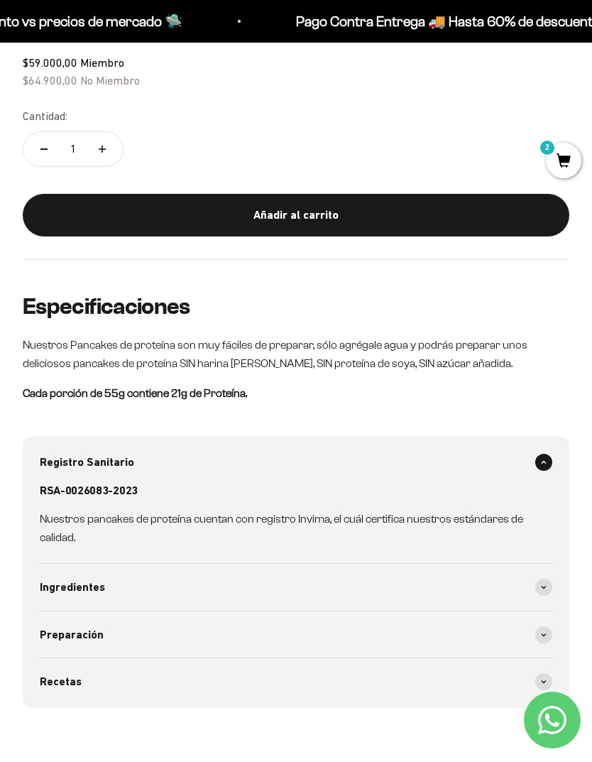
click at [545, 460] on icon at bounding box center [544, 462] width 6 height 4
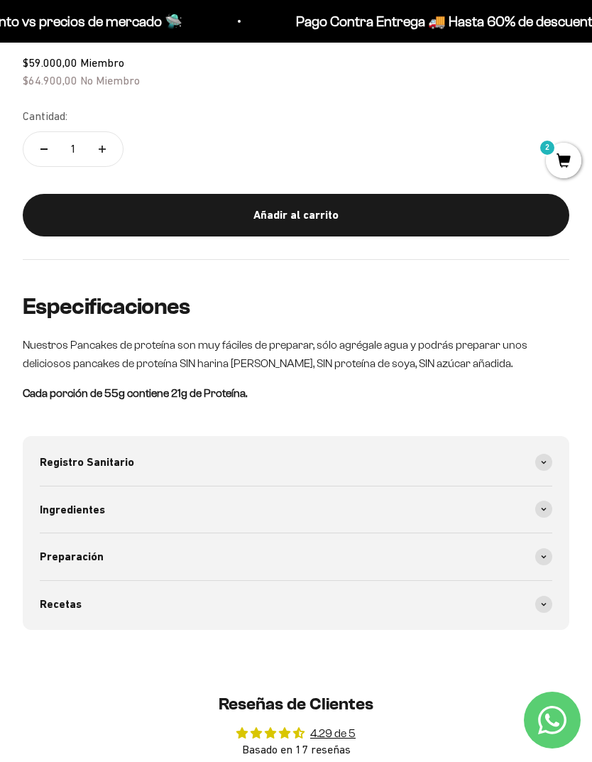
click at [538, 486] on div "Ingredientes" at bounding box center [296, 509] width 513 height 47
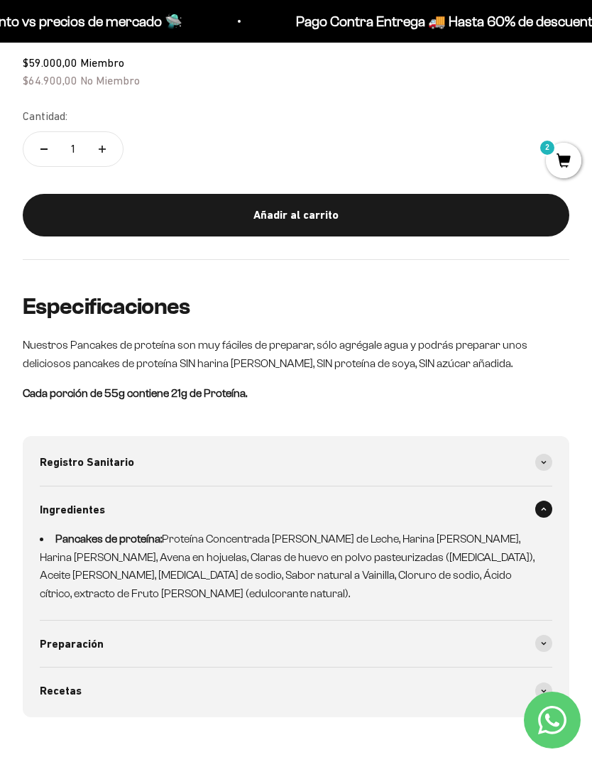
click at [550, 501] on span at bounding box center [543, 509] width 17 height 17
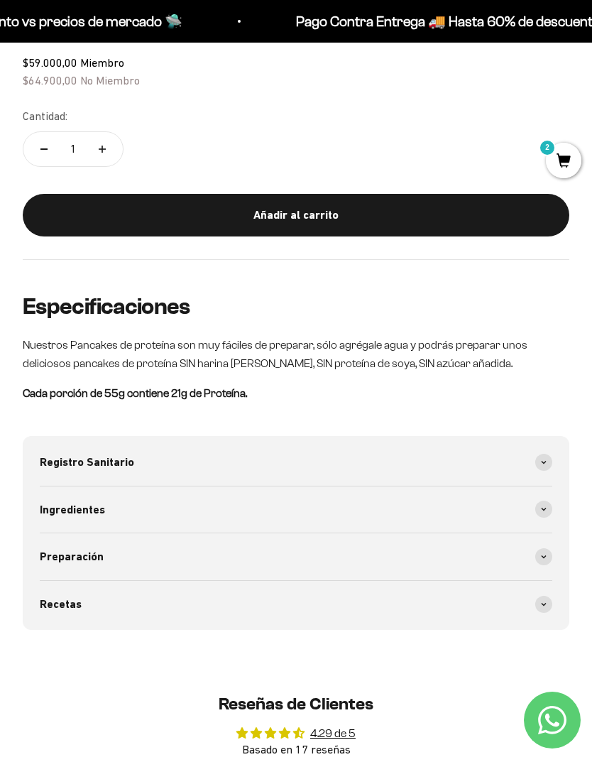
click at [545, 555] on icon at bounding box center [544, 557] width 6 height 4
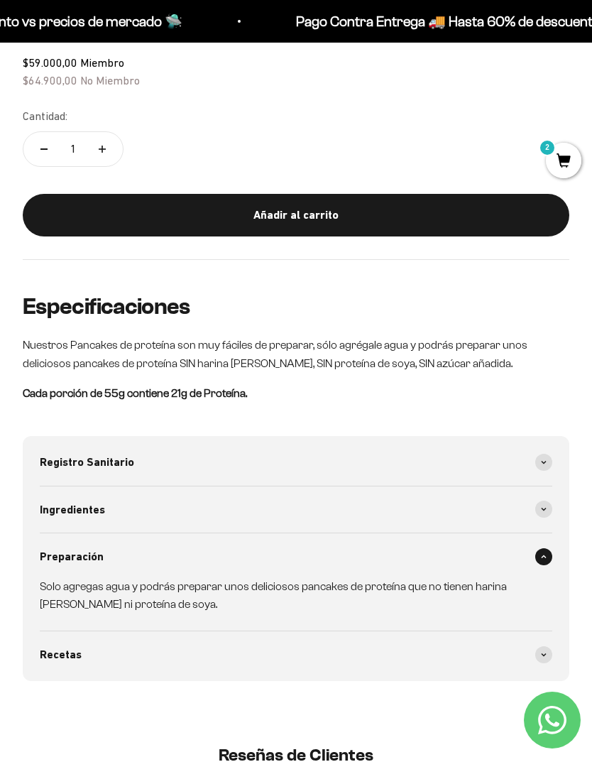
click at [547, 548] on span at bounding box center [543, 556] width 17 height 17
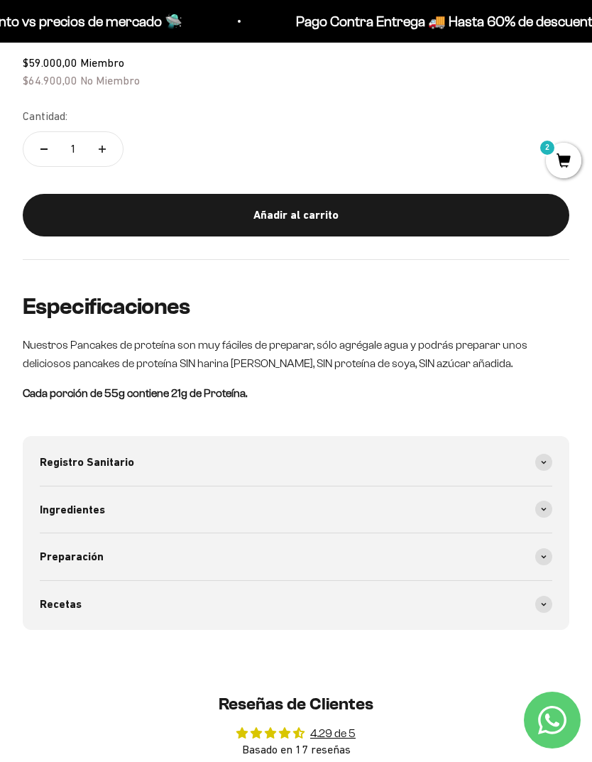
click at [538, 599] on span at bounding box center [543, 604] width 17 height 17
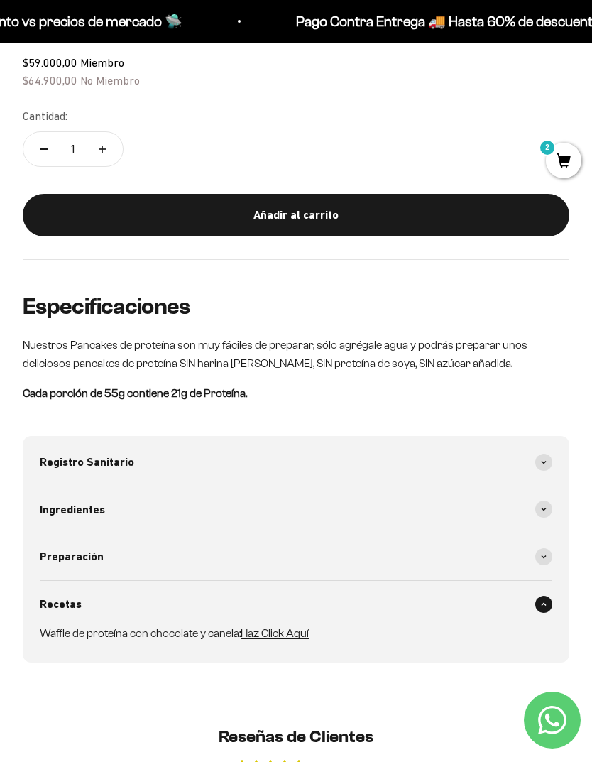
click at [283, 627] on link "Haz Click Aquí" at bounding box center [275, 633] width 68 height 12
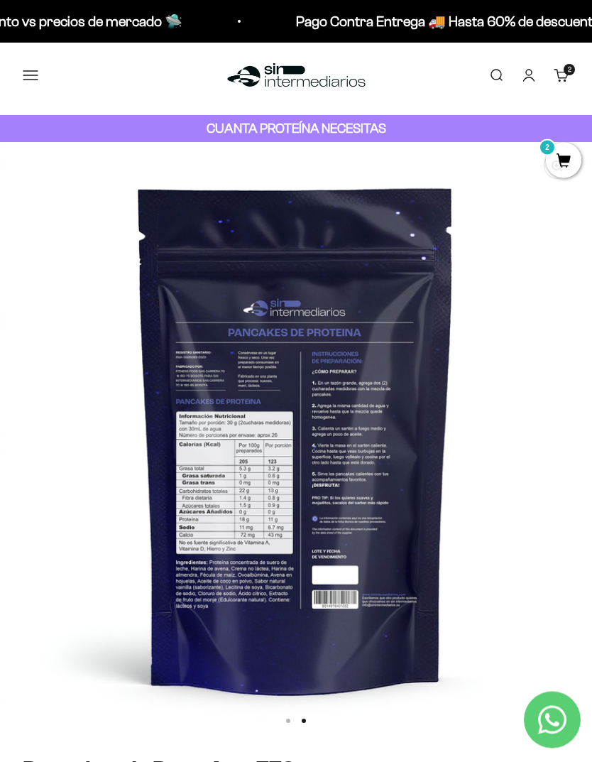
scroll to position [0, 0]
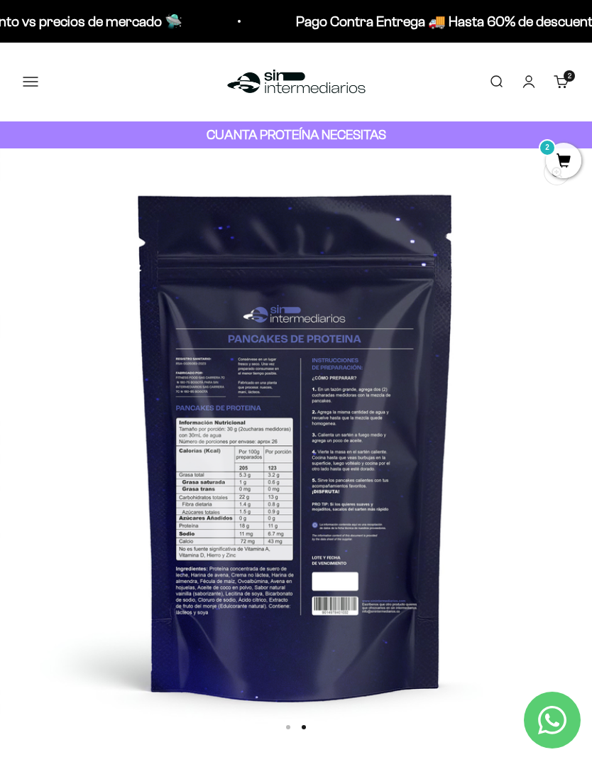
click at [560, 172] on span "2" at bounding box center [564, 161] width 36 height 36
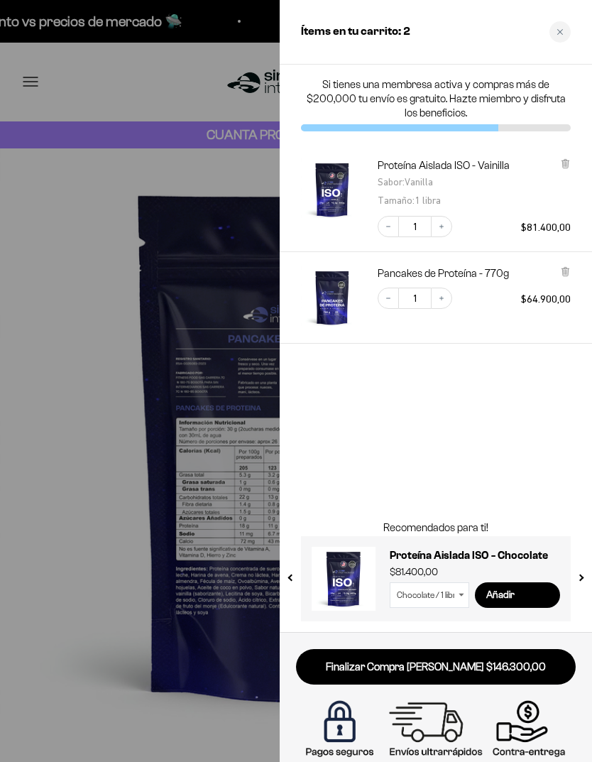
click at [528, 670] on link "Finalizar Compra [PERSON_NAME] $146.300,00" at bounding box center [436, 667] width 280 height 36
